Goal: Find contact information: Find contact information

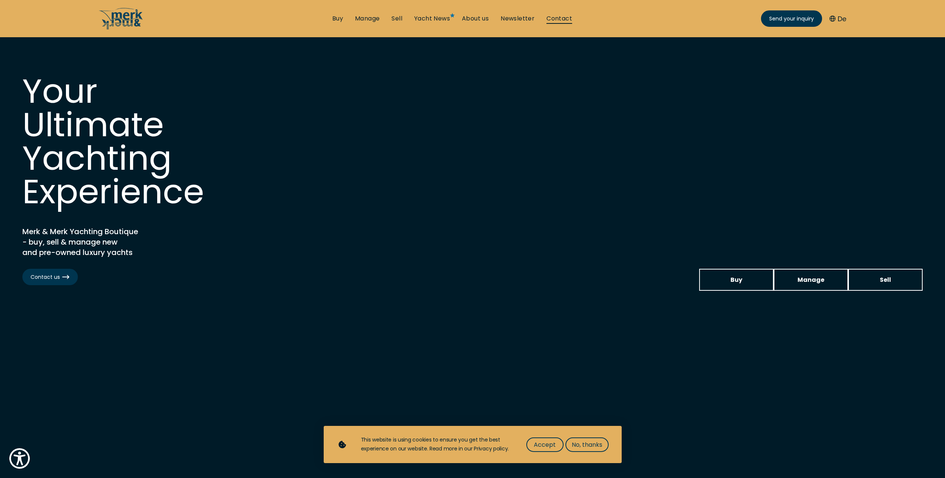
click at [550, 16] on link "Contact" at bounding box center [560, 19] width 26 height 8
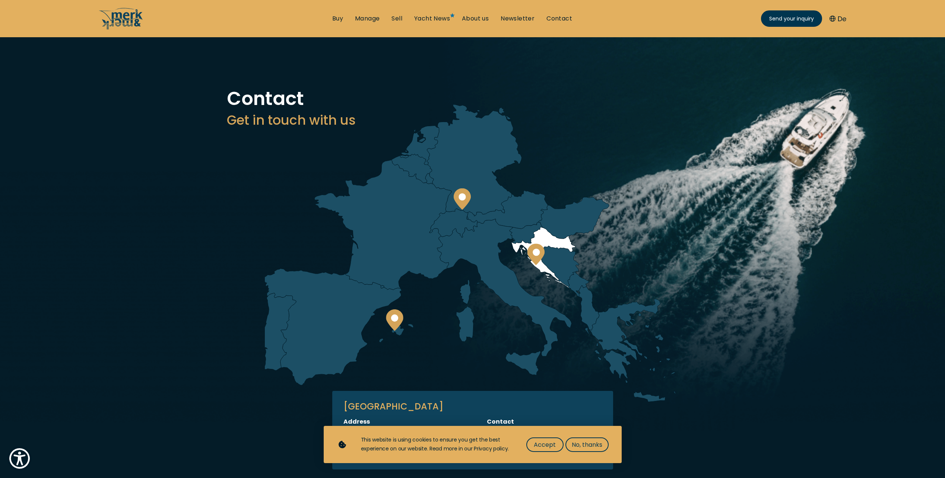
click at [537, 251] on circle at bounding box center [536, 252] width 7 height 7
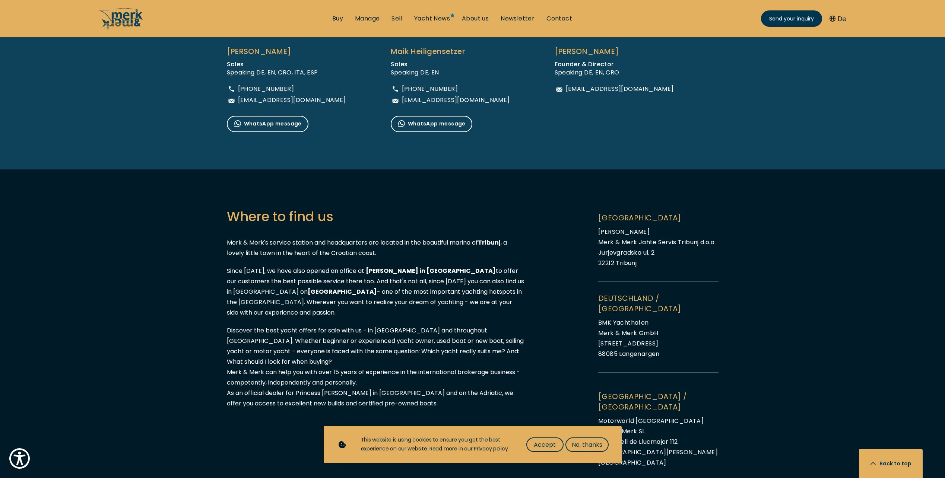
scroll to position [633, 0]
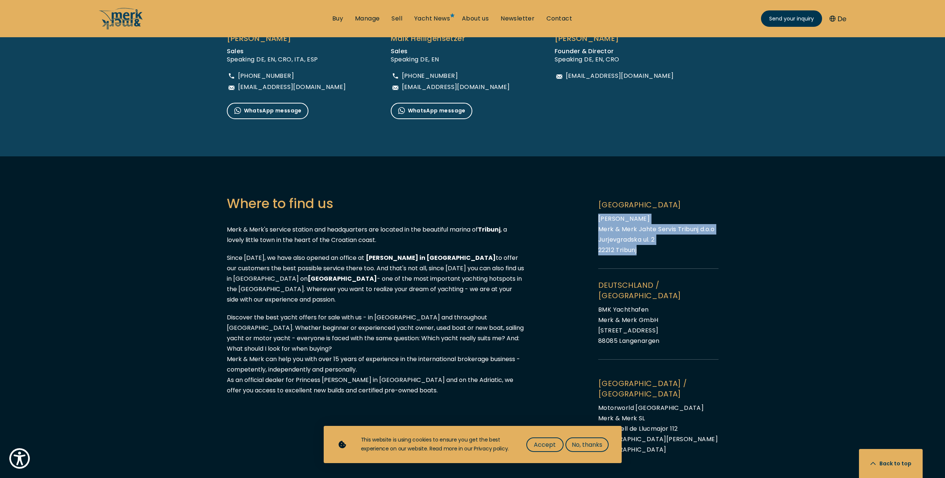
drag, startPoint x: 646, startPoint y: 247, endPoint x: 592, endPoint y: 222, distance: 59.5
click at [592, 222] on div "Where to find us Merk & Merk's service station and headquarters are located in …" at bounding box center [473, 350] width 492 height 312
drag, startPoint x: 592, startPoint y: 222, endPoint x: 615, endPoint y: 247, distance: 33.8
click at [615, 247] on span "22212 Tribunj" at bounding box center [617, 250] width 38 height 9
drag, startPoint x: 646, startPoint y: 250, endPoint x: 599, endPoint y: 237, distance: 48.7
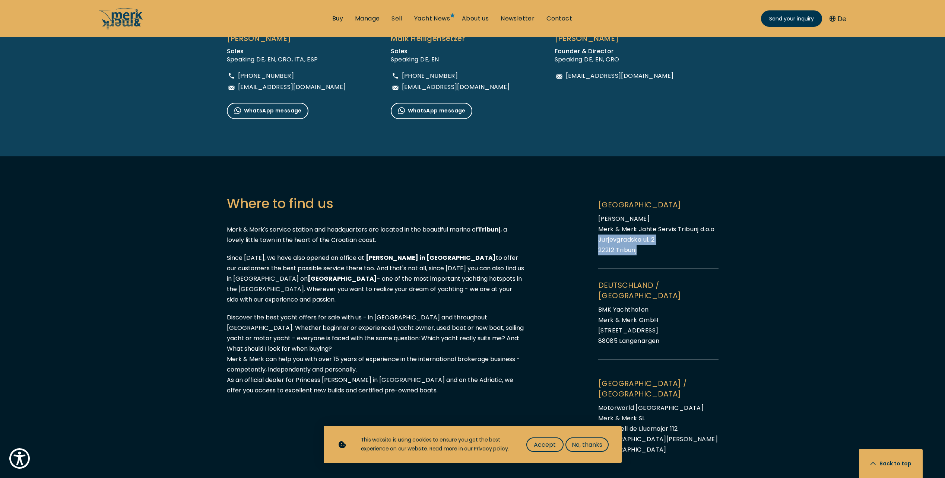
click at [599, 237] on li "KROATIEN Marina Tribunj Merk & Merk [PERSON_NAME] Tribunj d.o.o Jurjevgradska […" at bounding box center [658, 234] width 120 height 69
drag, startPoint x: 599, startPoint y: 237, endPoint x: 602, endPoint y: 240, distance: 4.8
copy span "Jurjevgradska [STREET_ADDRESS]"
